Goal: Transaction & Acquisition: Subscribe to service/newsletter

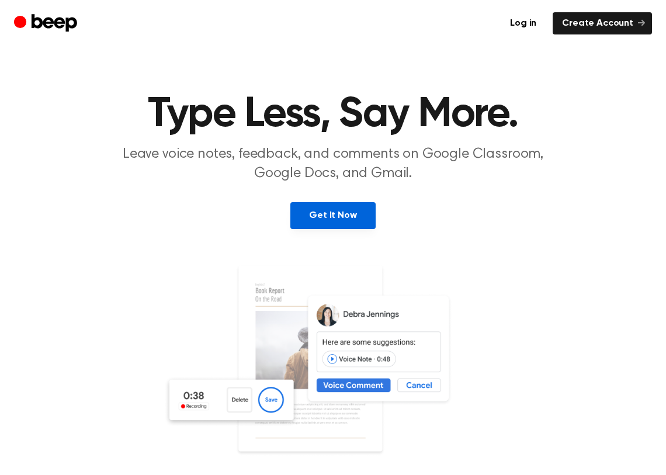
click at [341, 215] on link "Get It Now" at bounding box center [332, 215] width 85 height 27
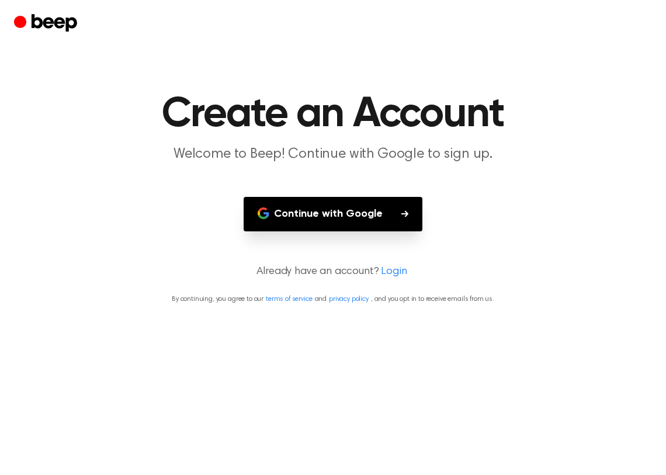
click at [382, 216] on button "Continue with Google" at bounding box center [332, 214] width 179 height 34
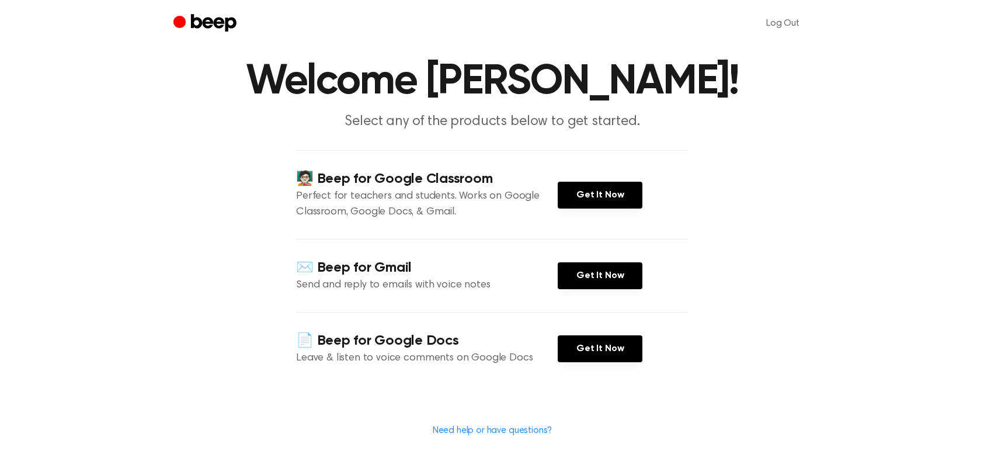
scroll to position [41, 0]
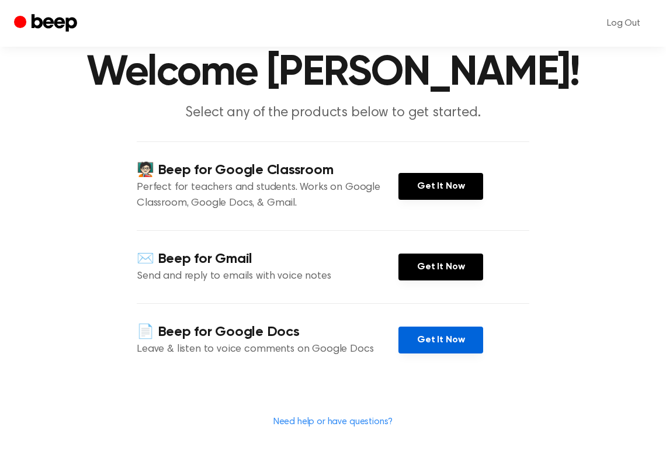
click at [422, 342] on link "Get It Now" at bounding box center [440, 339] width 85 height 27
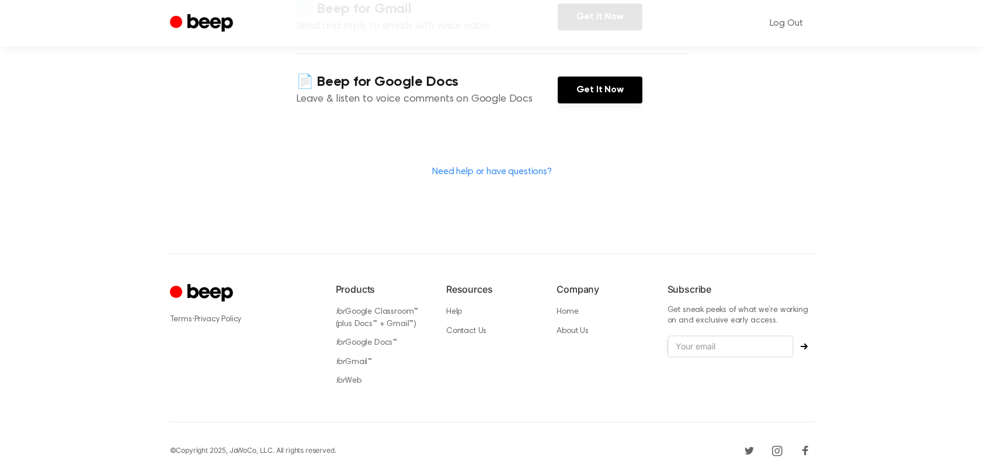
scroll to position [0, 0]
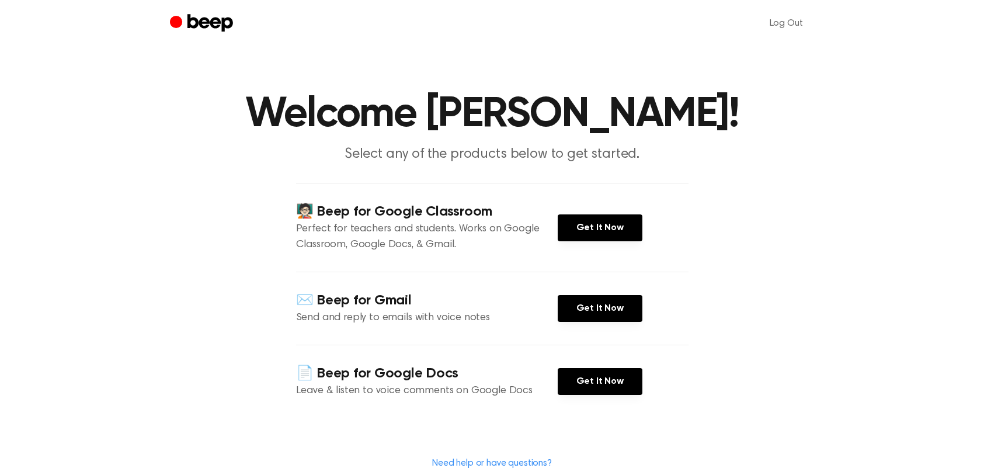
click at [210, 22] on icon "Beep" at bounding box center [210, 23] width 46 height 18
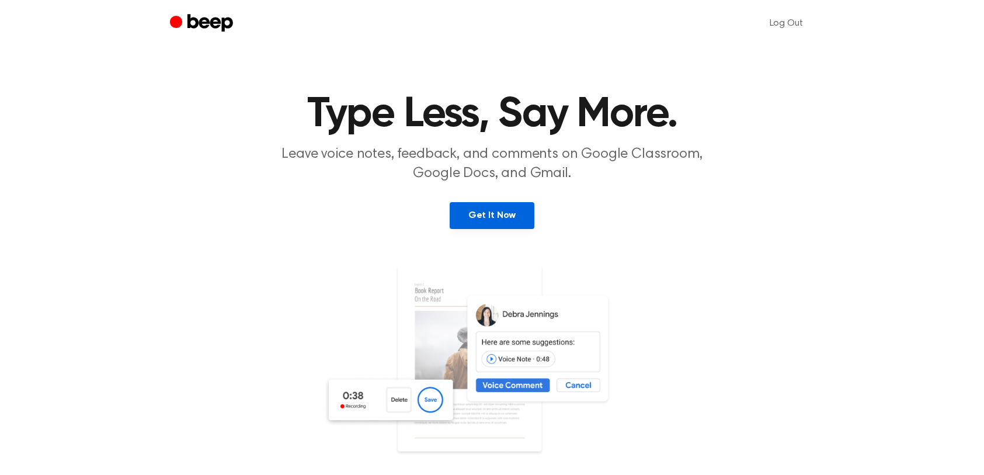
click at [495, 215] on link "Get It Now" at bounding box center [492, 215] width 85 height 27
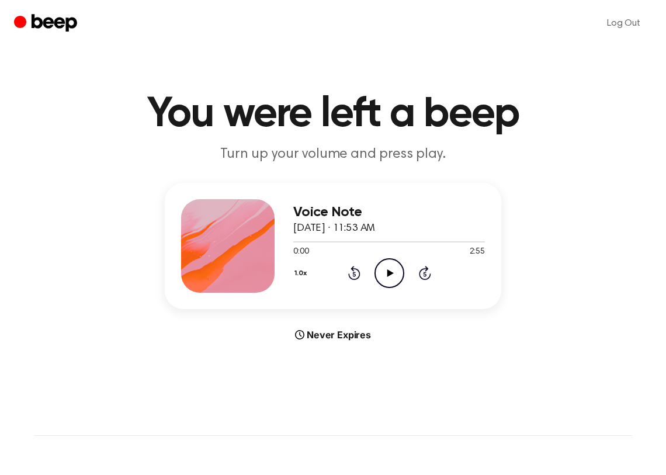
click at [388, 273] on icon at bounding box center [390, 273] width 6 height 8
click at [304, 266] on button "1.0x" at bounding box center [302, 273] width 18 height 20
click at [317, 364] on span "1.2x" at bounding box center [312, 365] width 15 height 12
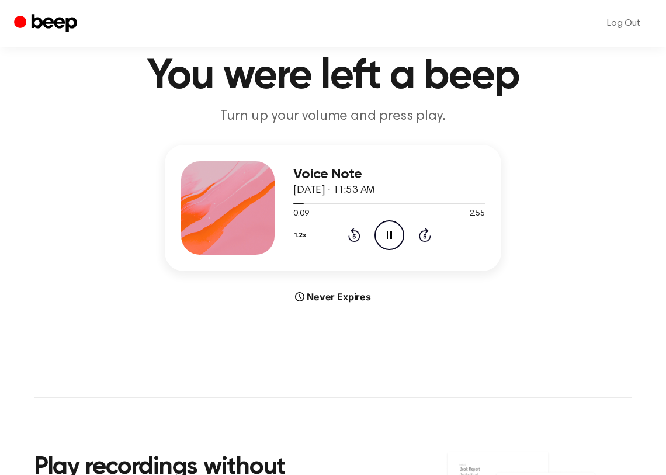
scroll to position [39, 0]
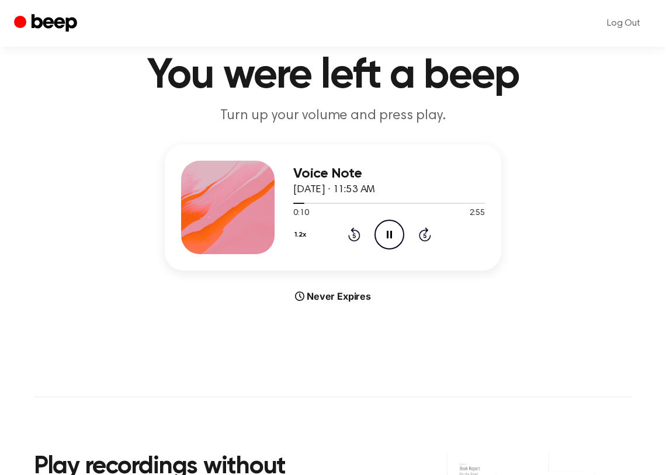
click at [300, 233] on button "1.2x" at bounding box center [302, 235] width 18 height 20
click at [318, 350] on span "1.5x" at bounding box center [312, 348] width 15 height 12
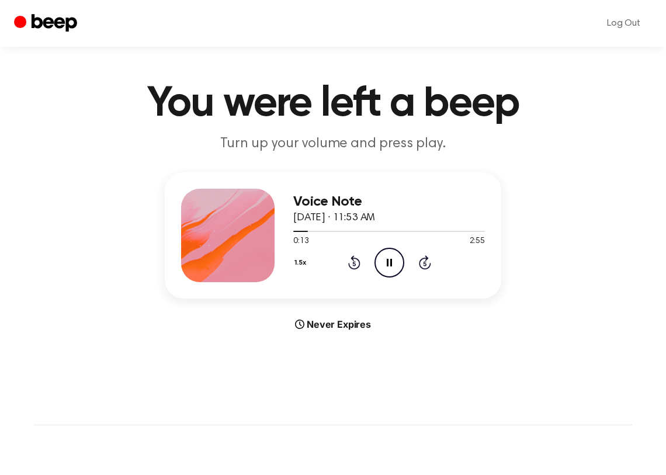
scroll to position [9, 0]
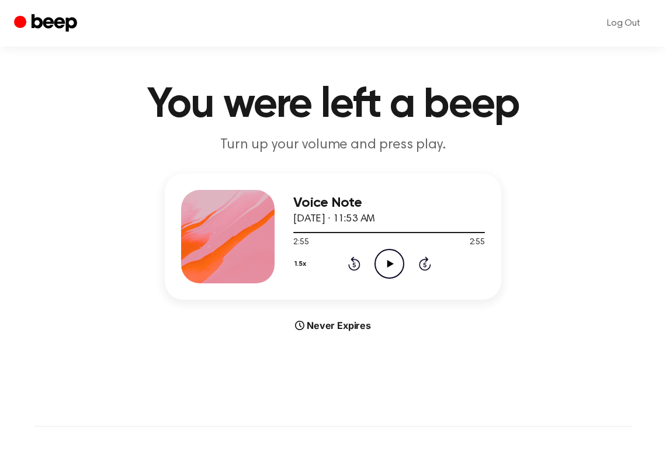
click at [387, 261] on icon at bounding box center [390, 264] width 6 height 8
click at [59, 18] on icon "Beep" at bounding box center [55, 23] width 46 height 18
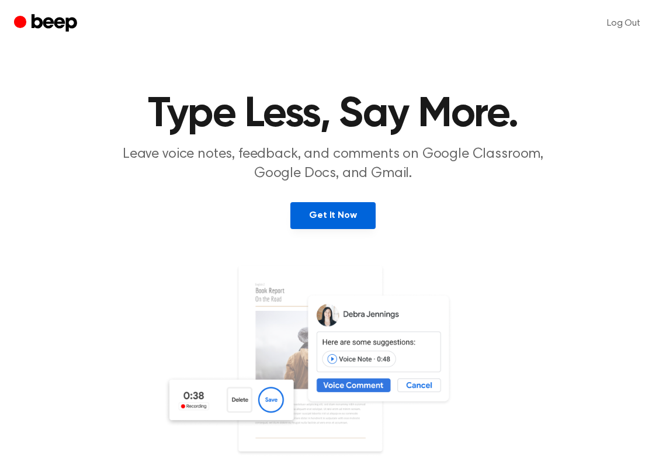
click at [324, 221] on link "Get It Now" at bounding box center [332, 215] width 85 height 27
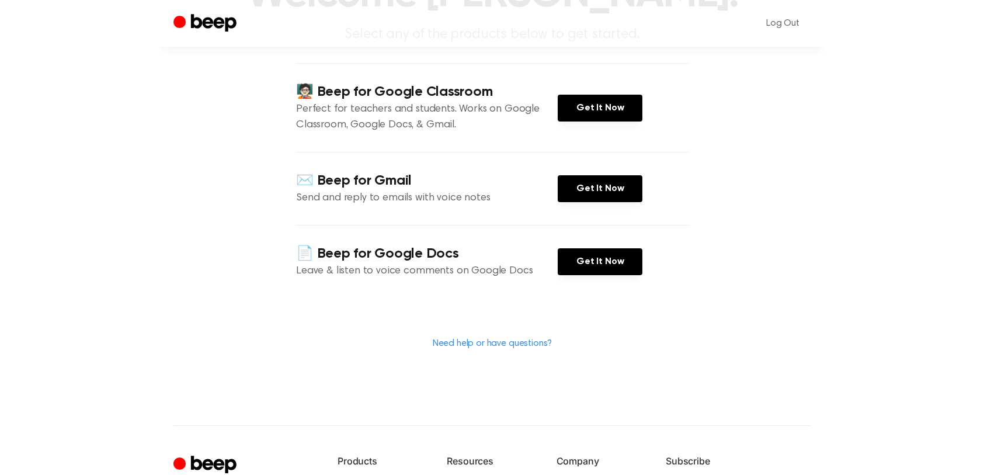
scroll to position [138, 0]
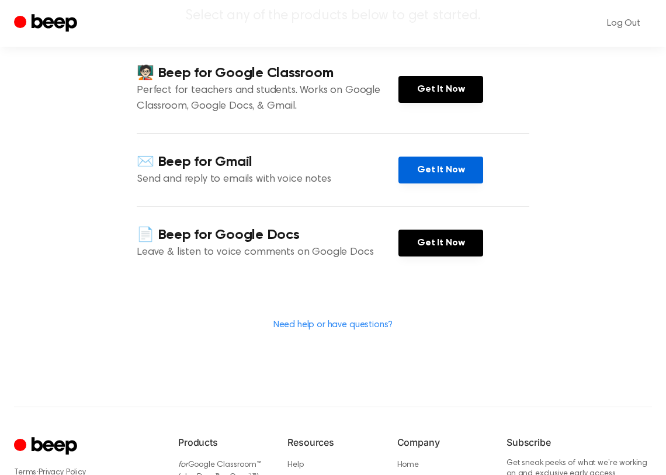
click at [438, 164] on link "Get It Now" at bounding box center [440, 169] width 85 height 27
